Goal: Transaction & Acquisition: Book appointment/travel/reservation

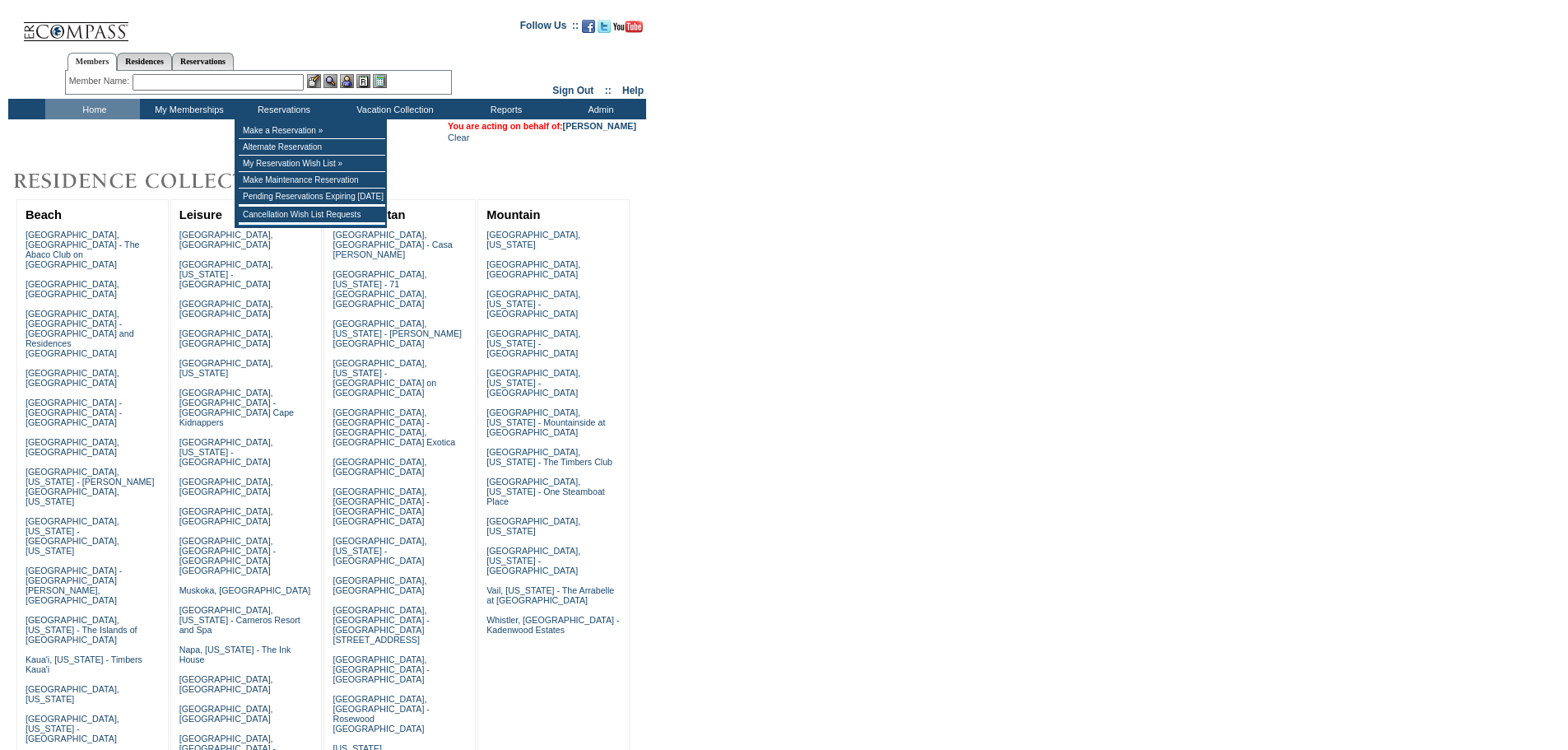
click at [269, 78] on input "text" at bounding box center [218, 82] width 171 height 16
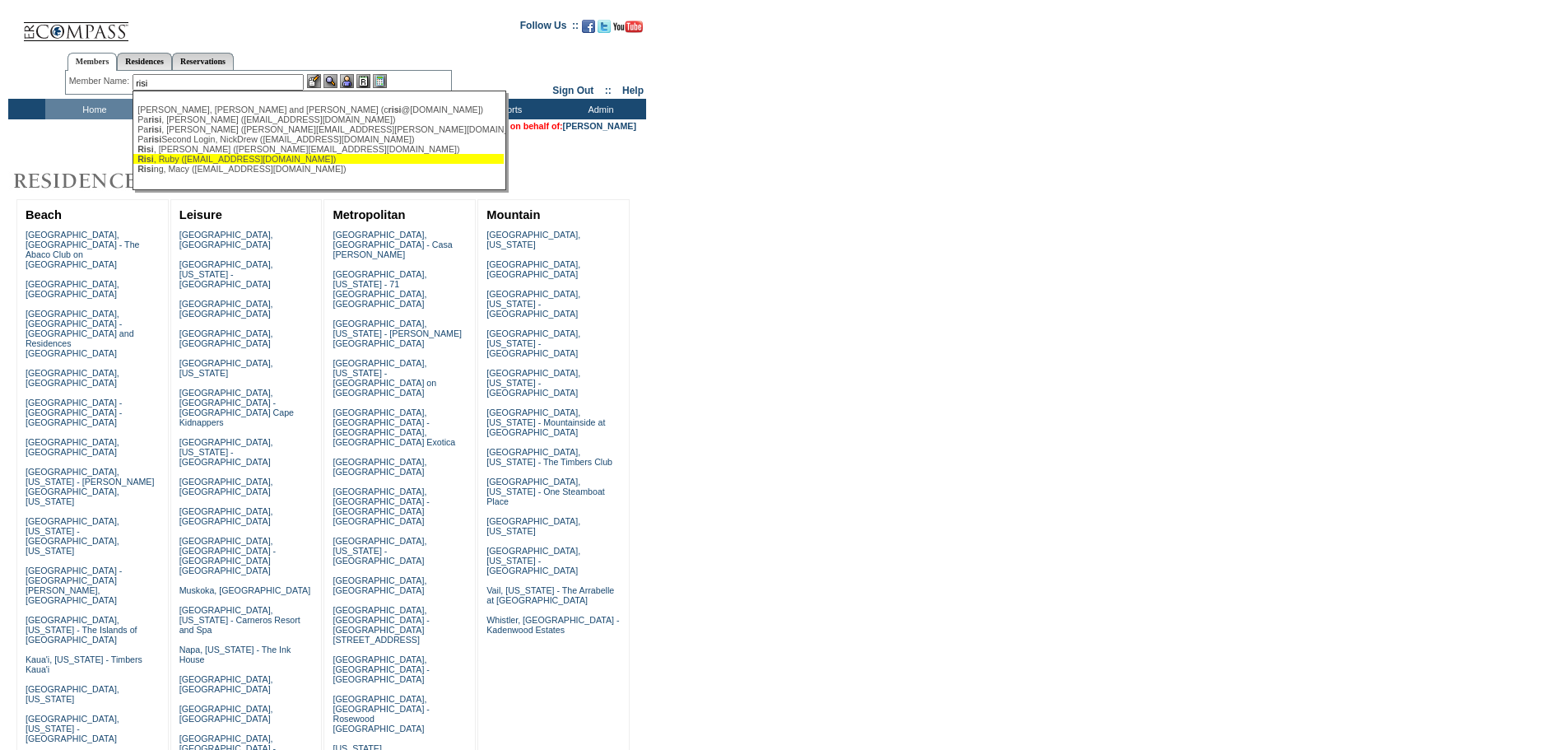
click at [253, 158] on div "Risi , Ruby (arubyco@gmail.com)" at bounding box center [318, 159] width 362 height 9
type input "Risi, Ruby (arubyco@gmail.com)"
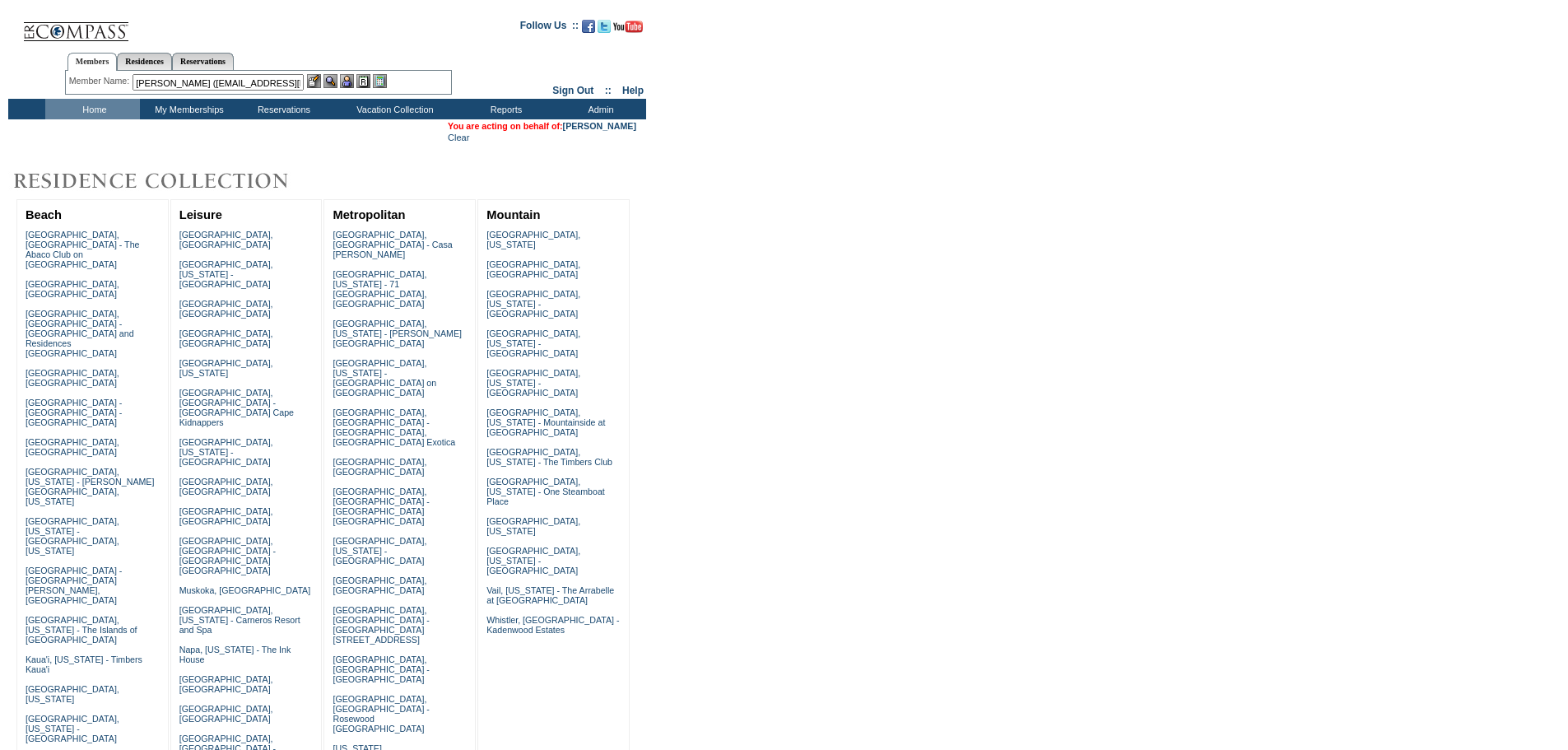
click at [352, 82] on img at bounding box center [346, 81] width 14 height 14
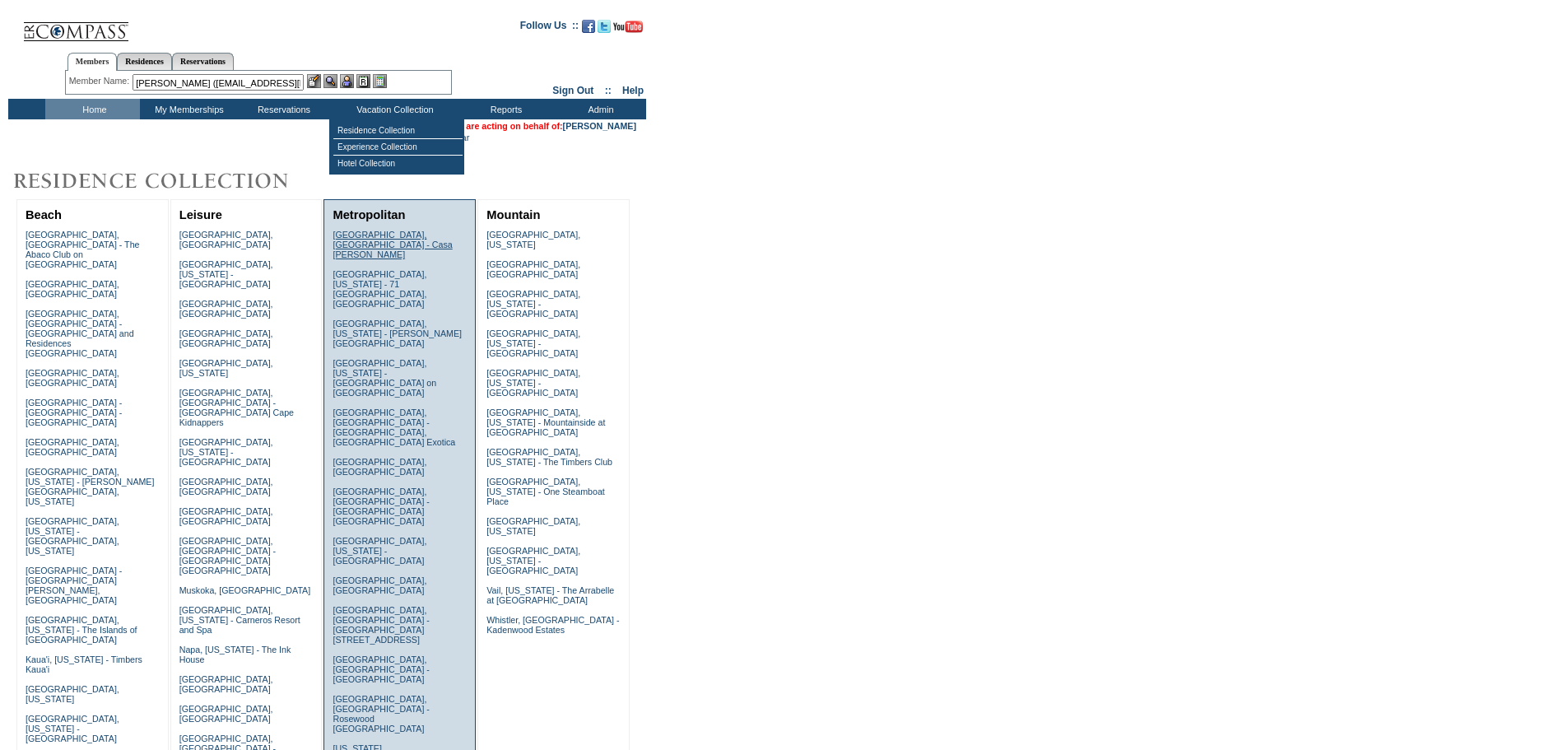
click at [365, 233] on link "Barcelona, Spain - Casa Oller" at bounding box center [391, 244] width 119 height 29
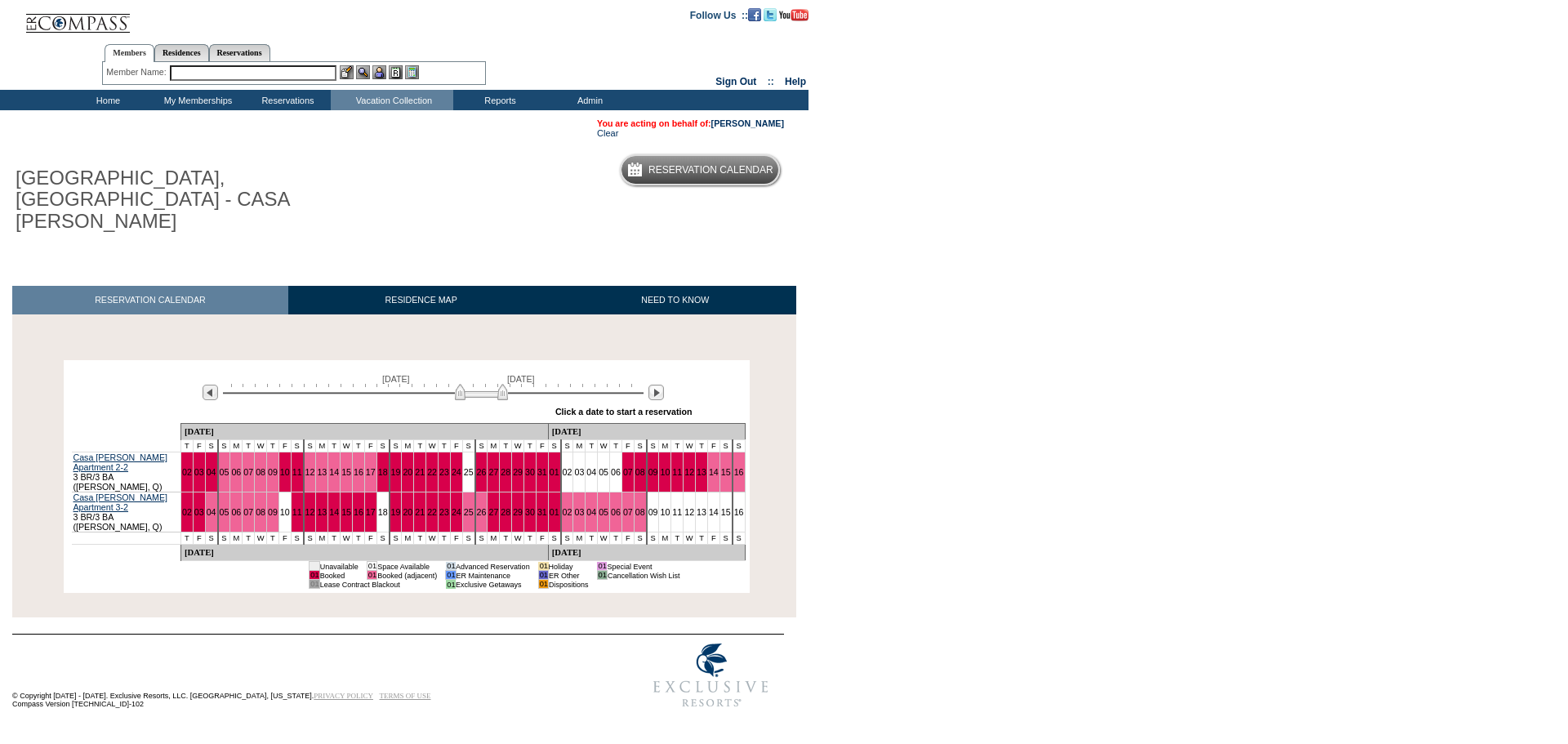
drag, startPoint x: 381, startPoint y: 355, endPoint x: 480, endPoint y: 352, distance: 99.0
click at [480, 384] on img at bounding box center [481, 391] width 53 height 16
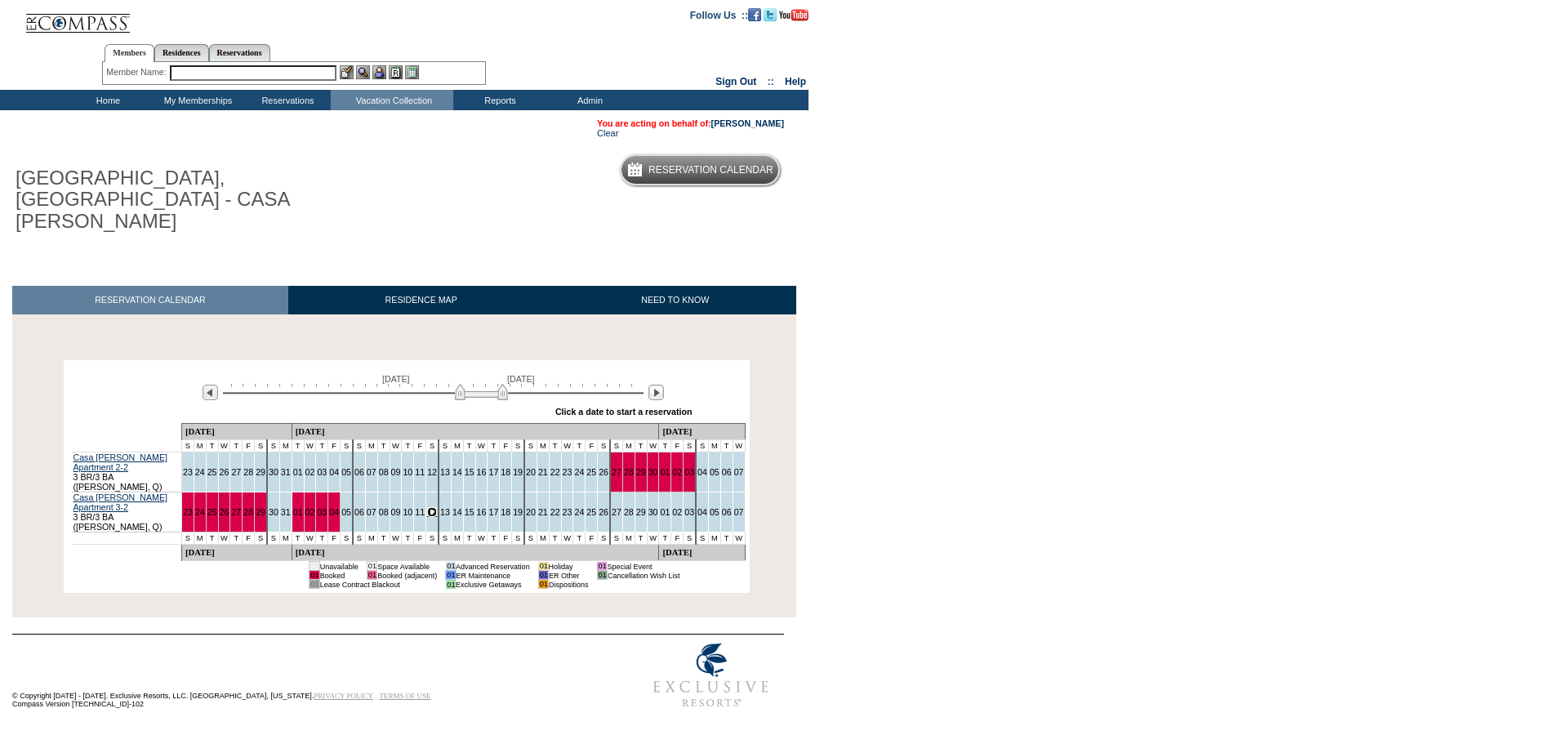
click at [427, 507] on link "12" at bounding box center [432, 512] width 9 height 9
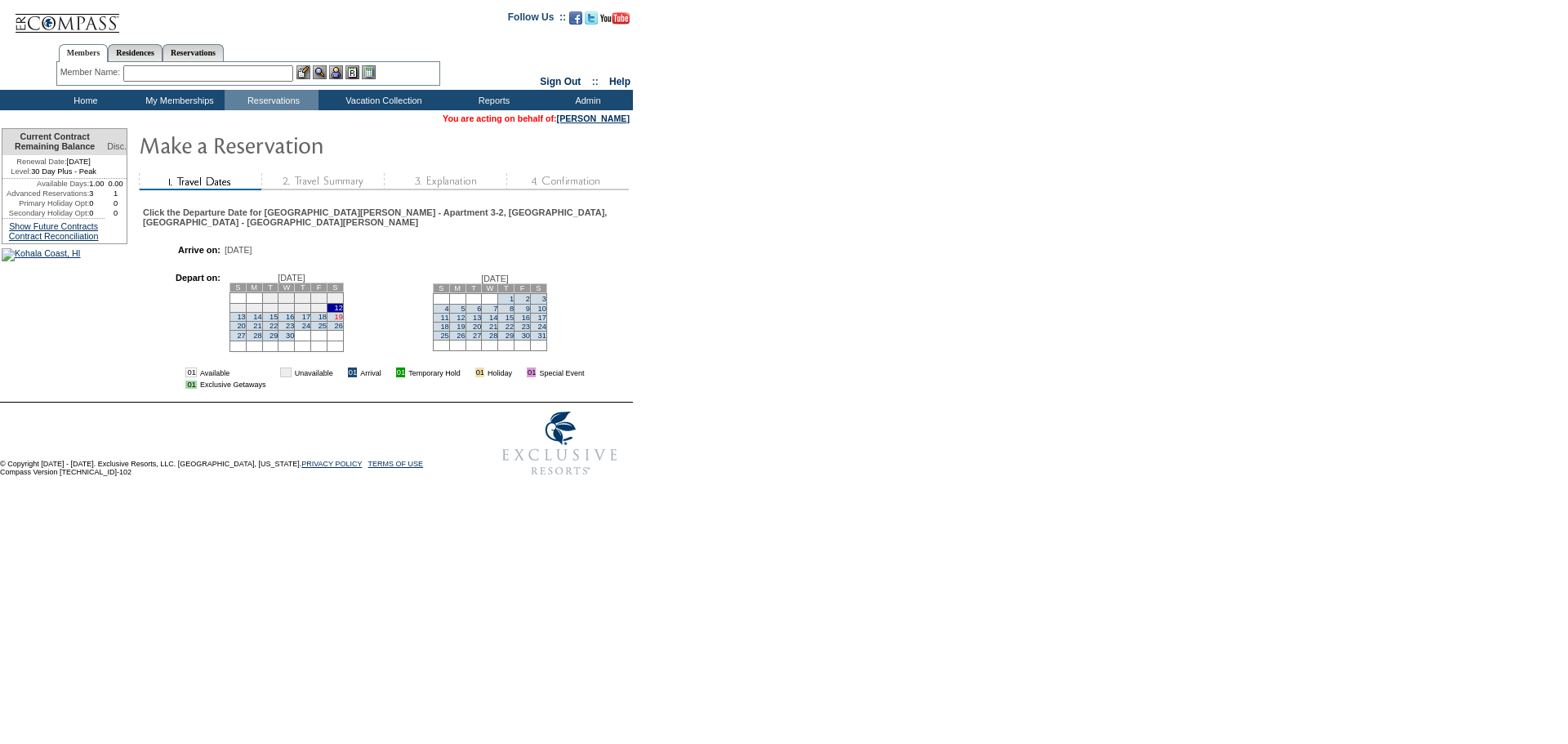
click at [343, 316] on link "19" at bounding box center [339, 316] width 8 height 8
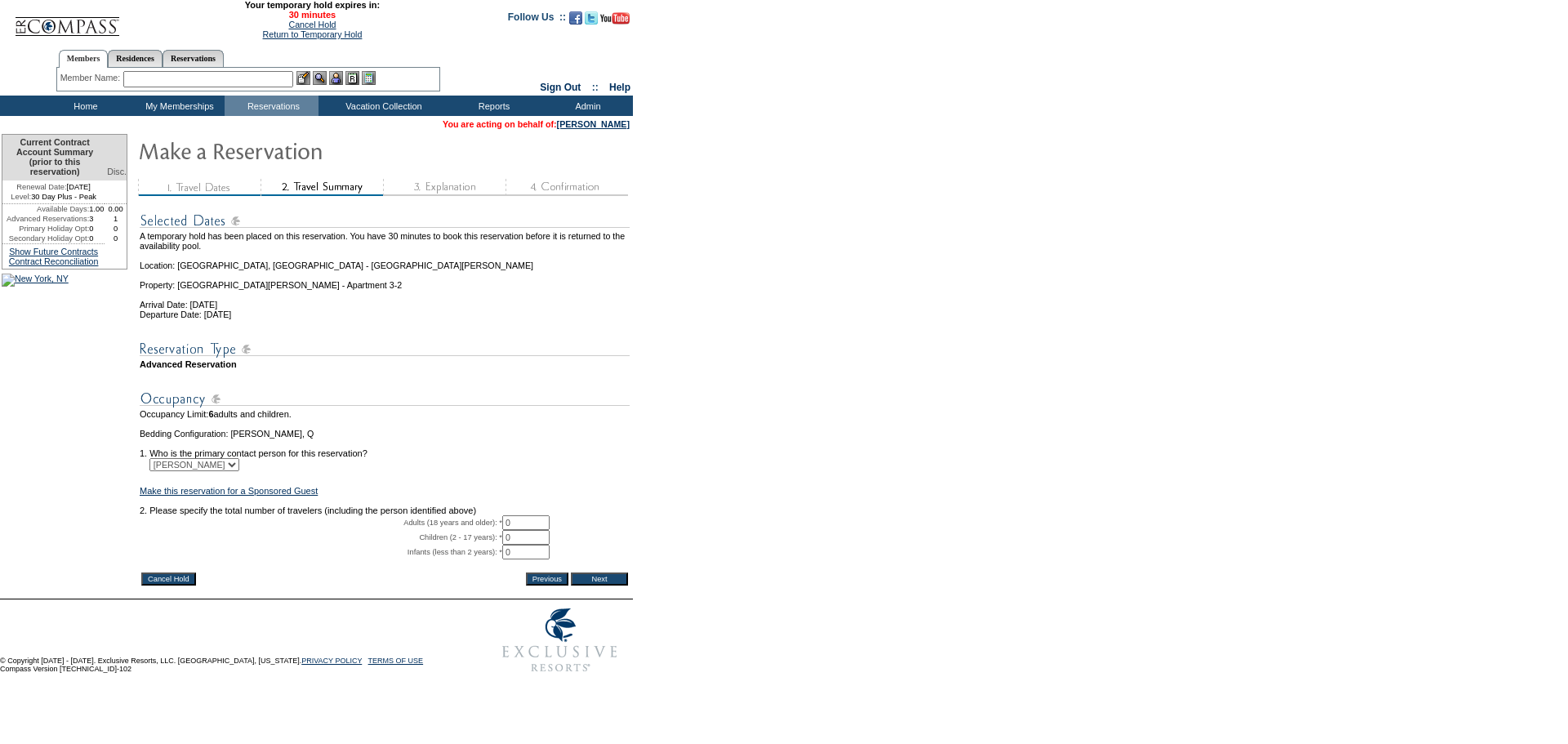
click at [191, 471] on select "[PERSON_NAME] [PERSON_NAME]" at bounding box center [194, 465] width 90 height 13
select select "62910"
click at [156, 471] on select "Aldo Risi Ruby Risi" at bounding box center [194, 465] width 90 height 13
click at [464, 556] on tbody "A temporary hold has been placed on this reservation. You have 30 minutes to bo…" at bounding box center [385, 385] width 490 height 369
type input "2"
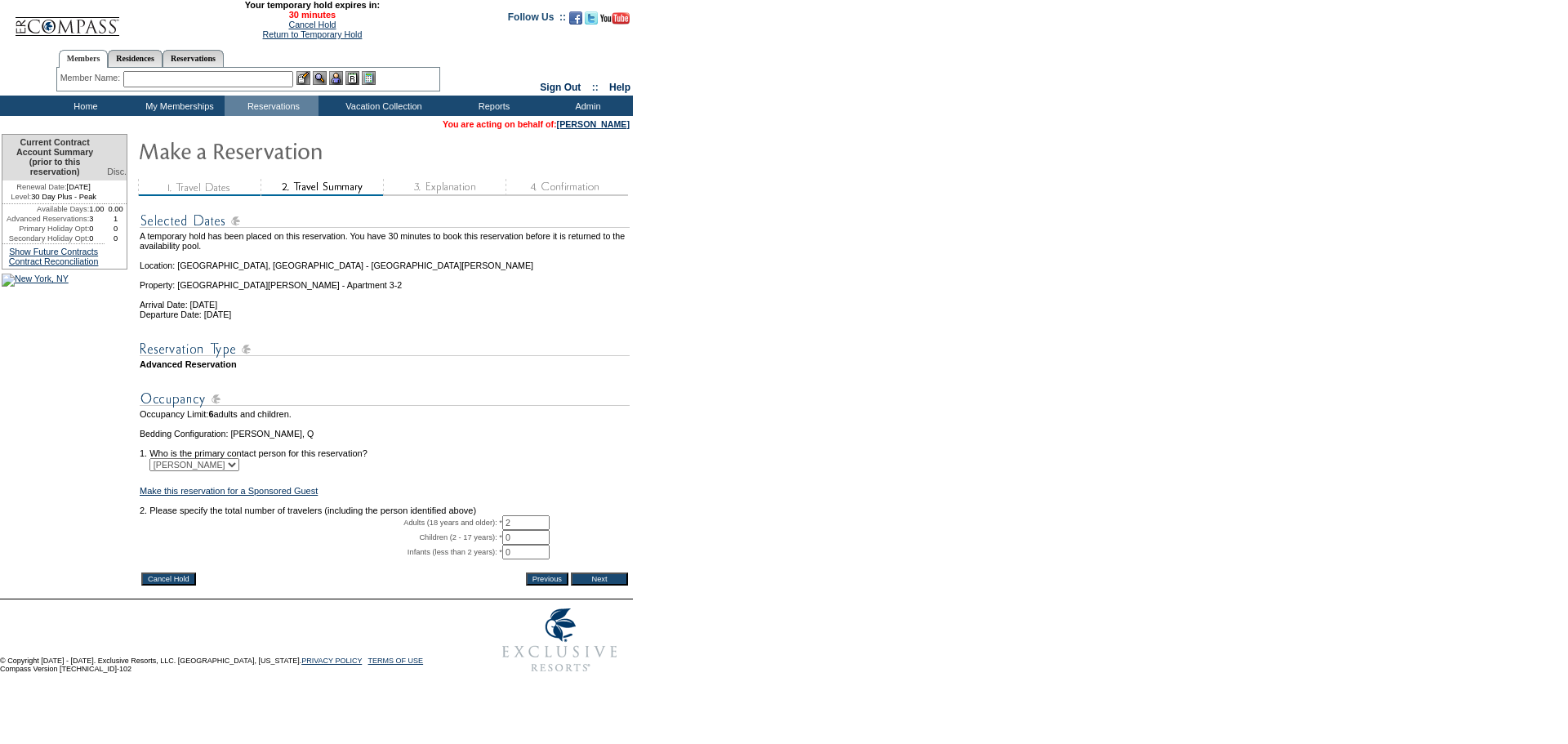
click at [622, 585] on input "Next" at bounding box center [599, 579] width 57 height 13
